Goal: Task Accomplishment & Management: Use online tool/utility

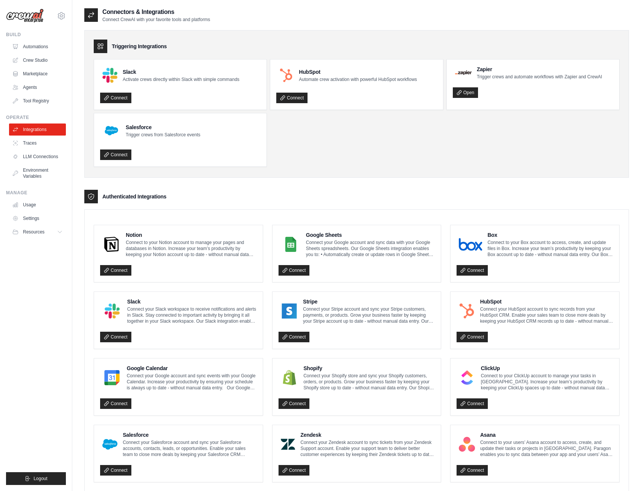
scroll to position [217, 0]
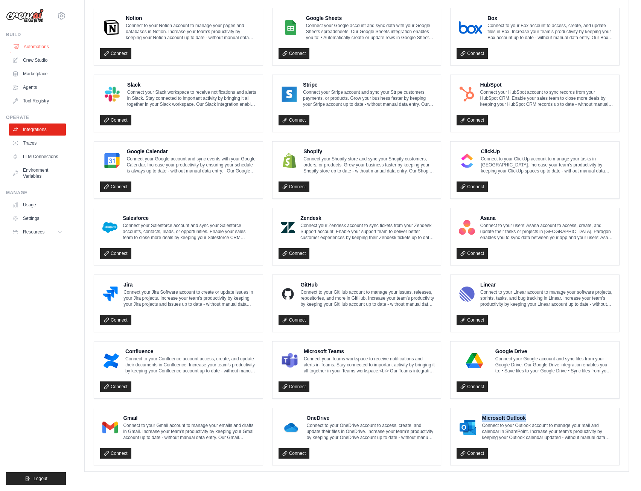
click at [43, 46] on link "Automations" at bounding box center [38, 47] width 57 height 12
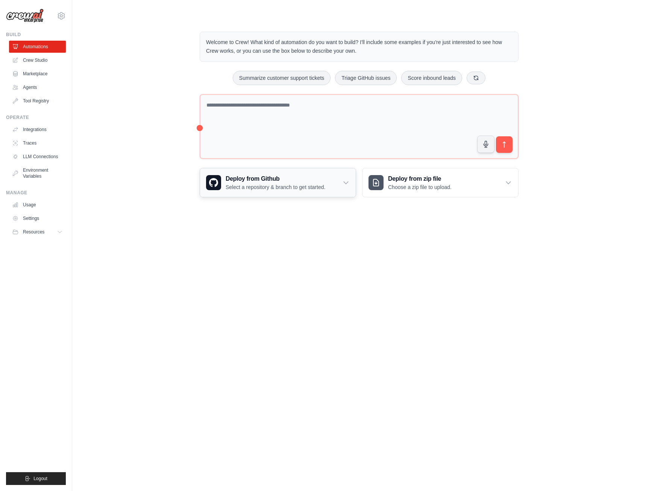
click at [352, 179] on div "Deploy from Github Select a repository & branch to get started." at bounding box center [278, 182] width 156 height 29
click at [513, 184] on div "Deploy from zip file Choose a zip file to upload." at bounding box center [441, 182] width 156 height 29
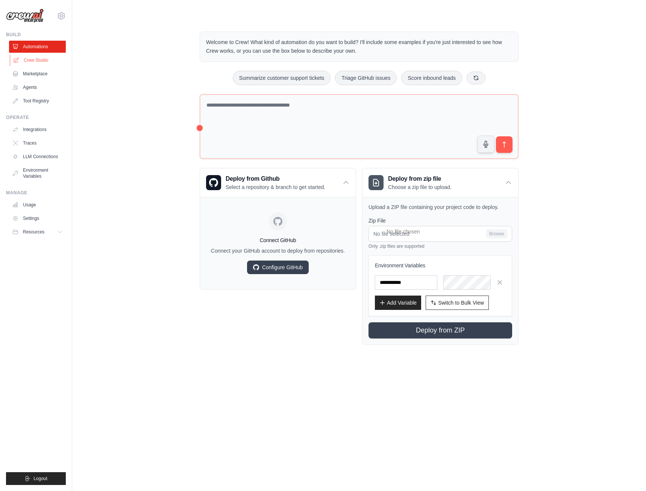
click at [36, 61] on link "Crew Studio" at bounding box center [38, 60] width 57 height 12
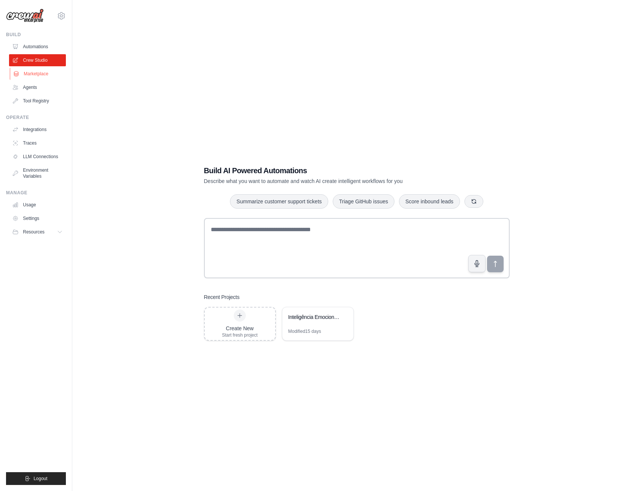
click at [37, 75] on link "Marketplace" at bounding box center [38, 74] width 57 height 12
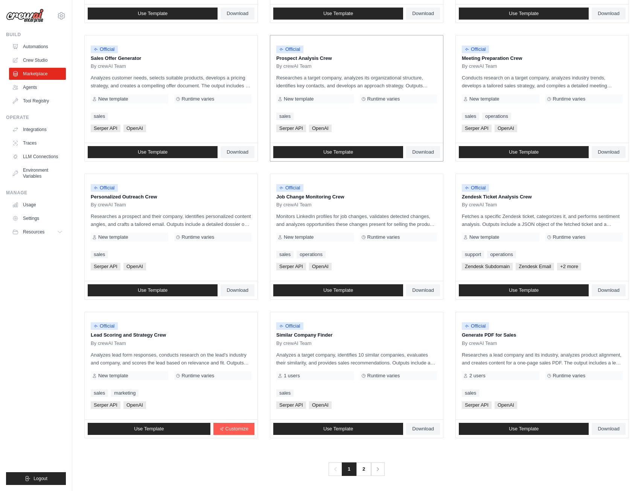
scroll to position [207, 0]
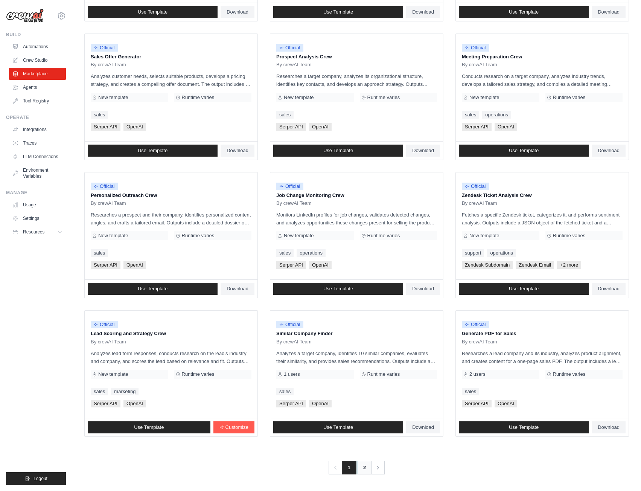
click at [363, 467] on link "2" at bounding box center [364, 467] width 15 height 14
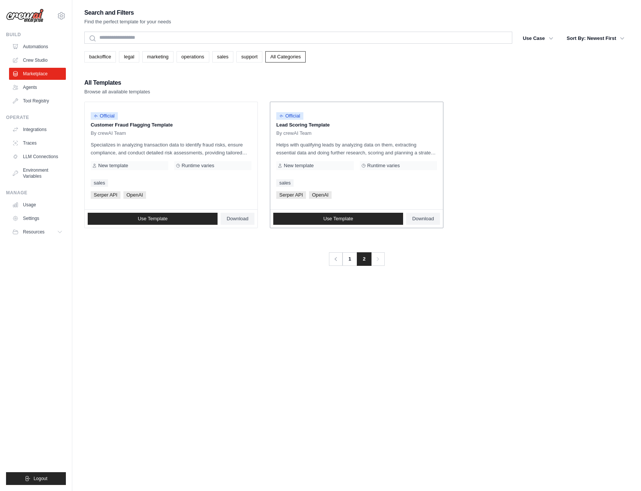
click at [289, 194] on span "Serper API" at bounding box center [291, 195] width 30 height 8
click at [350, 258] on link "1" at bounding box center [350, 259] width 15 height 14
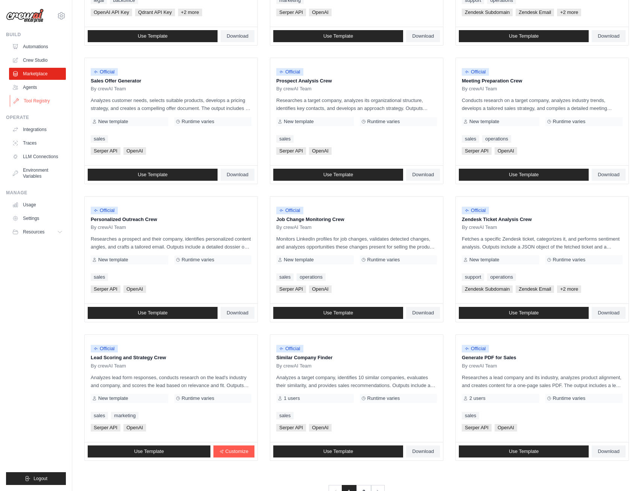
scroll to position [169, 0]
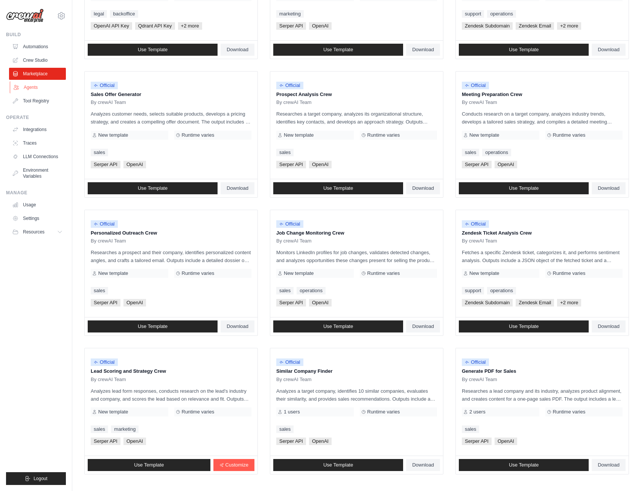
click at [33, 90] on link "Agents" at bounding box center [38, 87] width 57 height 12
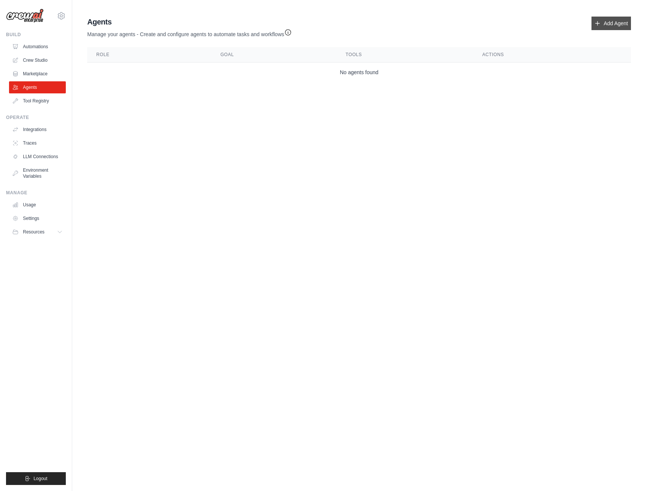
click at [615, 26] on link "Add Agent" at bounding box center [611, 24] width 39 height 14
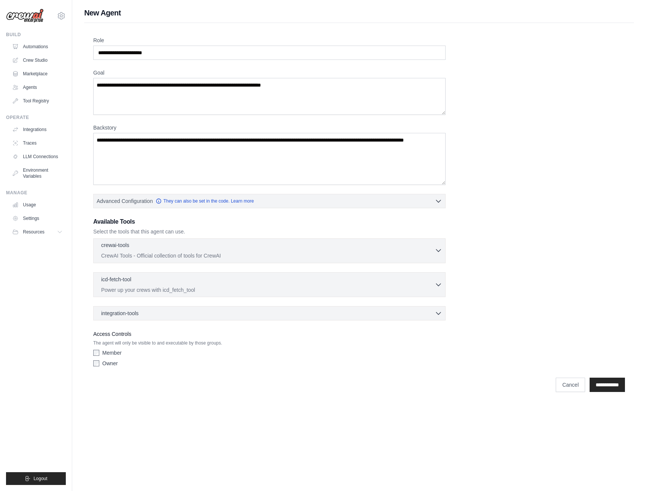
click at [438, 252] on icon "button" at bounding box center [439, 250] width 8 height 8
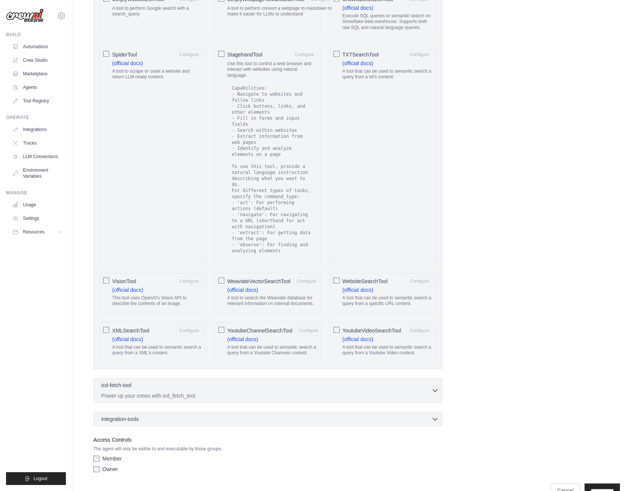
scroll to position [1221, 0]
click at [427, 380] on div "icd-fetch-tool 0 selected" at bounding box center [266, 384] width 330 height 9
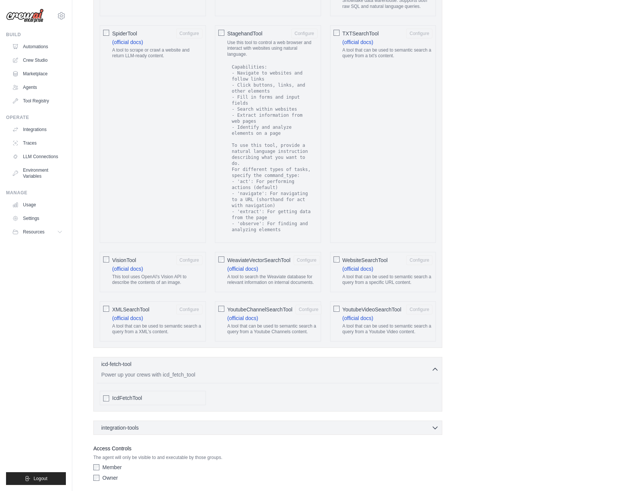
scroll to position [1251, 0]
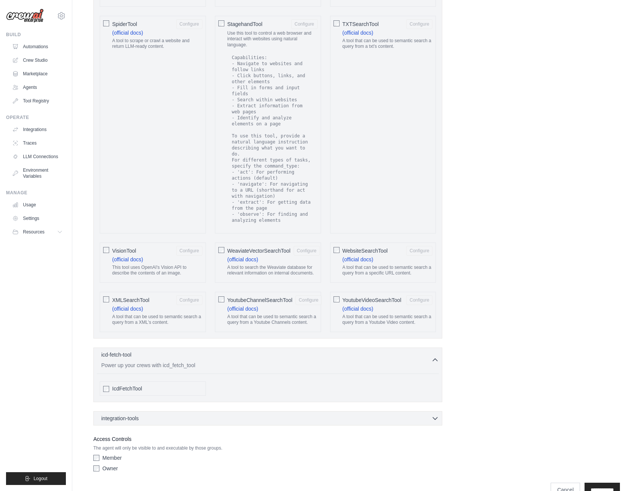
click at [433, 414] on icon "button" at bounding box center [435, 418] width 8 height 8
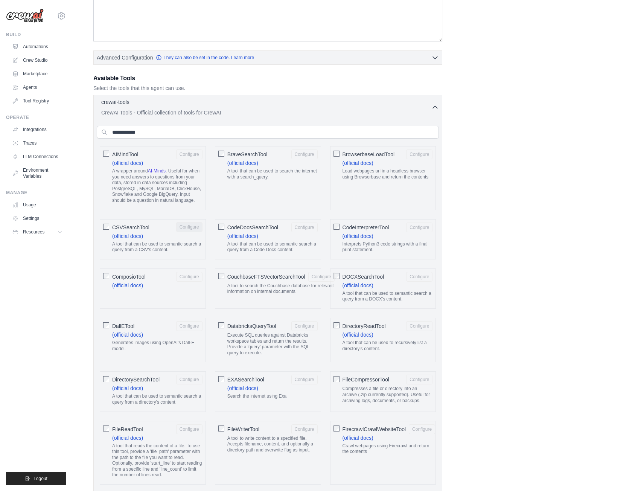
scroll to position [142, 0]
